Goal: Task Accomplishment & Management: Use online tool/utility

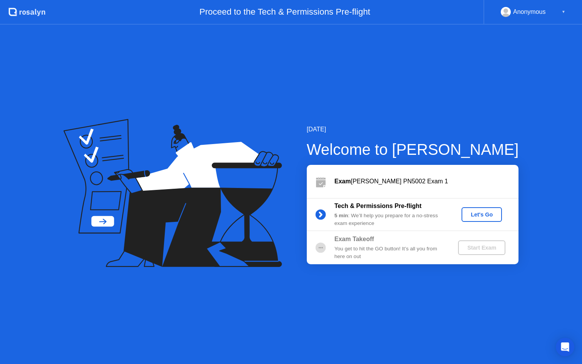
click at [476, 217] on div "Let's Go" at bounding box center [481, 214] width 34 height 6
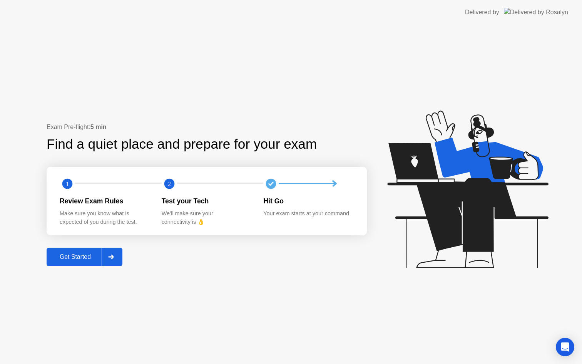
click at [114, 256] on icon at bounding box center [110, 256] width 5 height 5
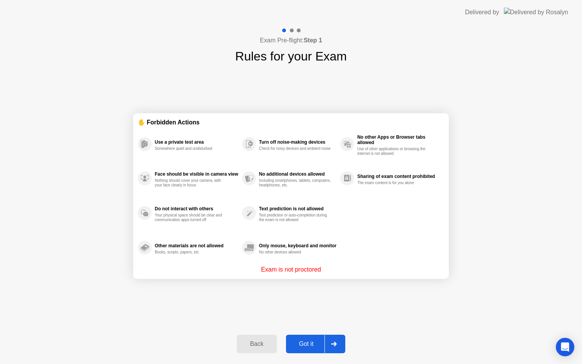
click at [324, 339] on button "Got it" at bounding box center [315, 343] width 59 height 18
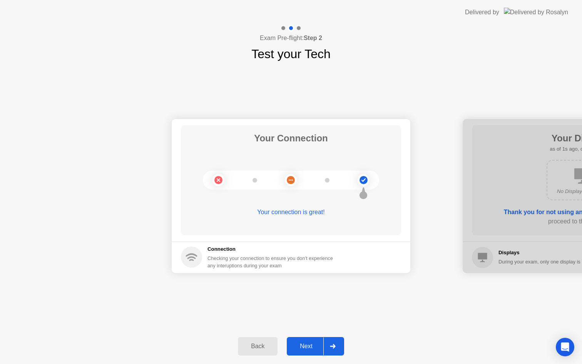
click at [323, 341] on div at bounding box center [332, 346] width 18 height 18
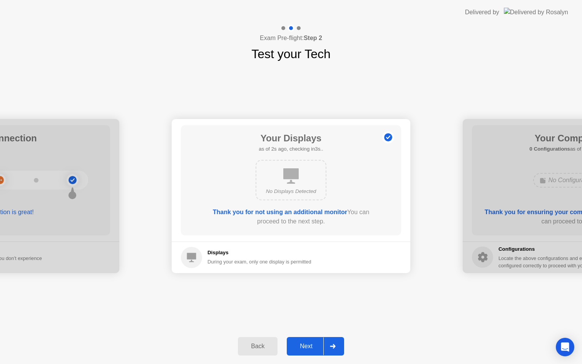
click at [322, 341] on button "Next" at bounding box center [315, 346] width 57 height 18
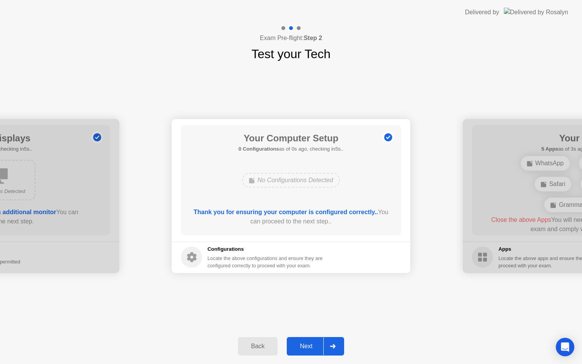
click at [321, 342] on div "Next" at bounding box center [306, 345] width 34 height 7
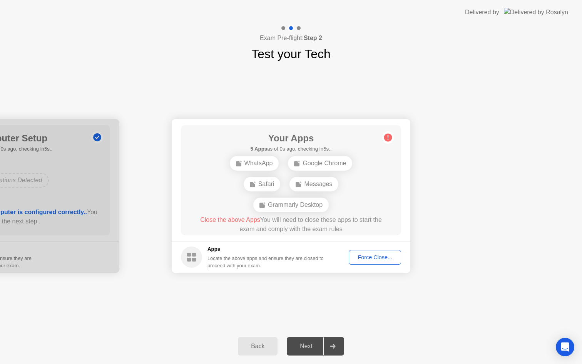
click at [375, 256] on div "Force Close..." at bounding box center [374, 257] width 47 height 6
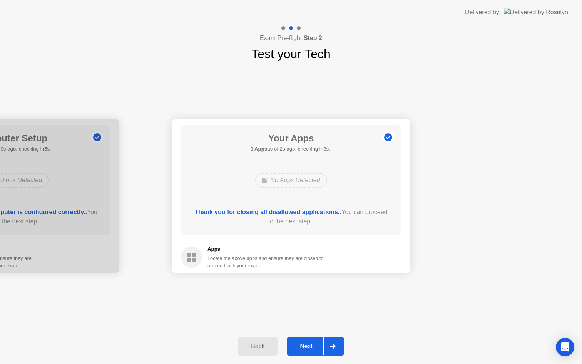
click at [334, 342] on div at bounding box center [332, 346] width 18 height 18
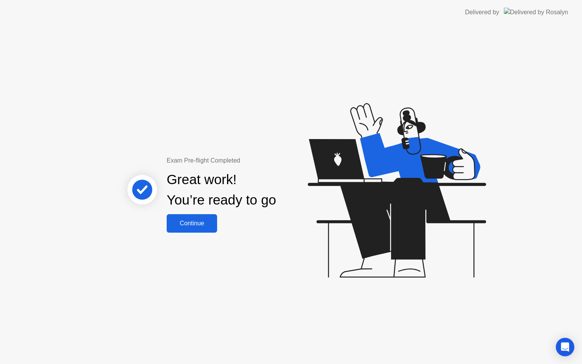
click at [184, 224] on div "Continue" at bounding box center [192, 223] width 46 height 7
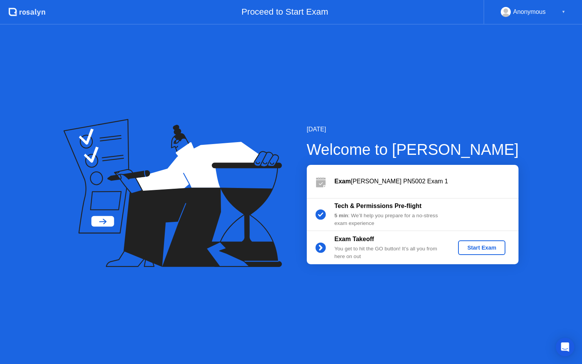
click at [494, 246] on div "Start Exam" at bounding box center [481, 247] width 41 height 6
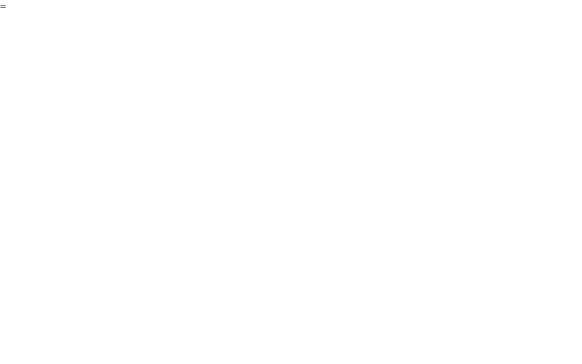
click div "End Proctoring Session"
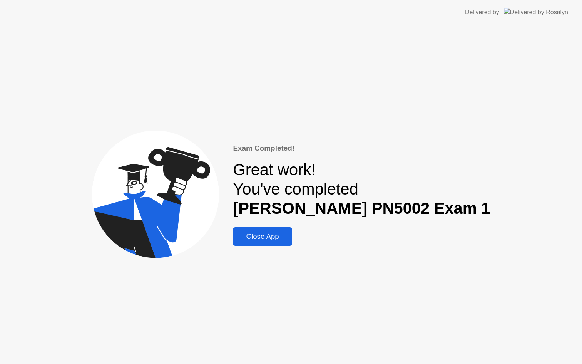
click at [275, 238] on div "Close App" at bounding box center [262, 236] width 54 height 8
